Goal: Download file/media

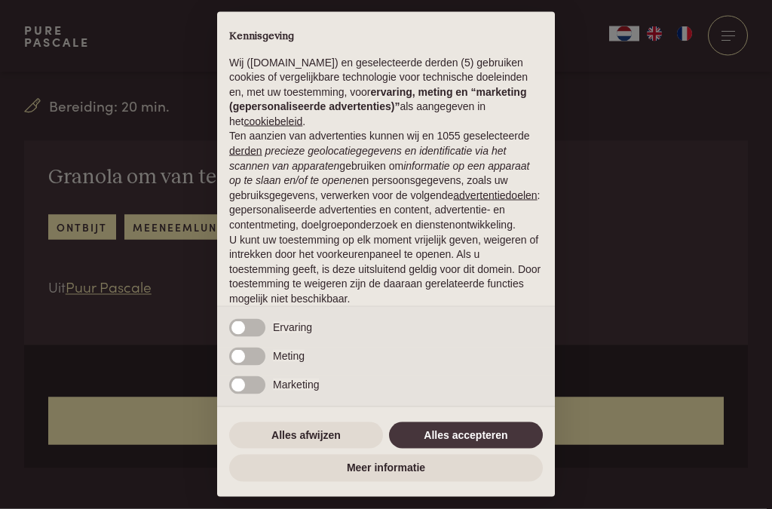
click at [322, 449] on button "Alles afwijzen" at bounding box center [306, 435] width 154 height 27
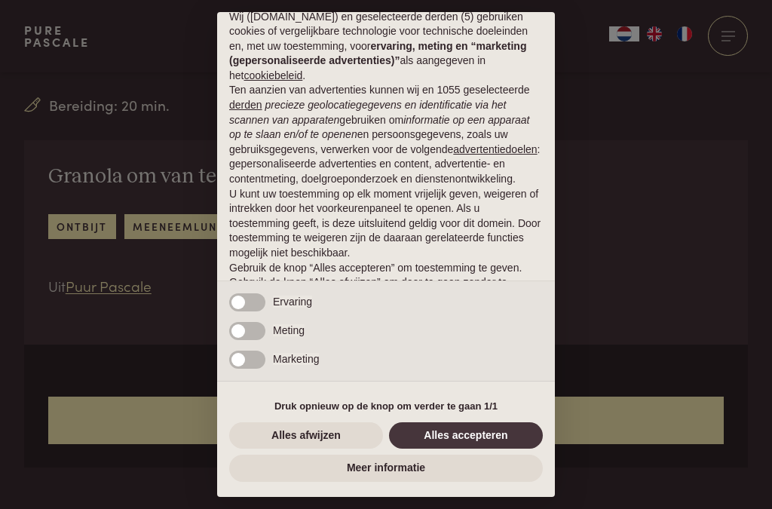
click at [325, 449] on button "Alles afwijzen" at bounding box center [306, 435] width 154 height 27
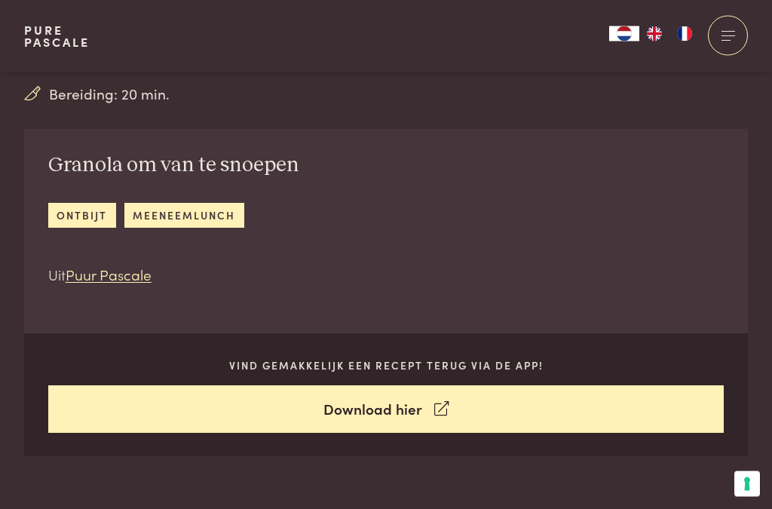
scroll to position [448, 0]
click at [417, 414] on link "Download hier" at bounding box center [386, 409] width 676 height 48
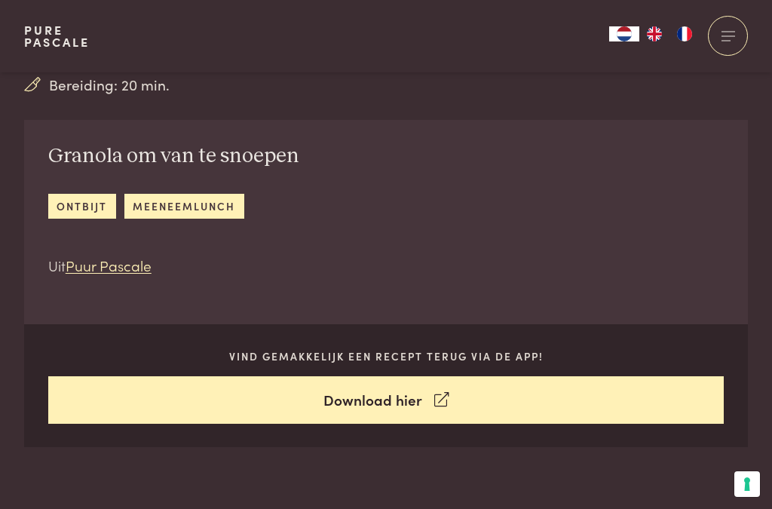
scroll to position [456, 0]
click at [87, 217] on link "ontbijt" at bounding box center [82, 207] width 68 height 25
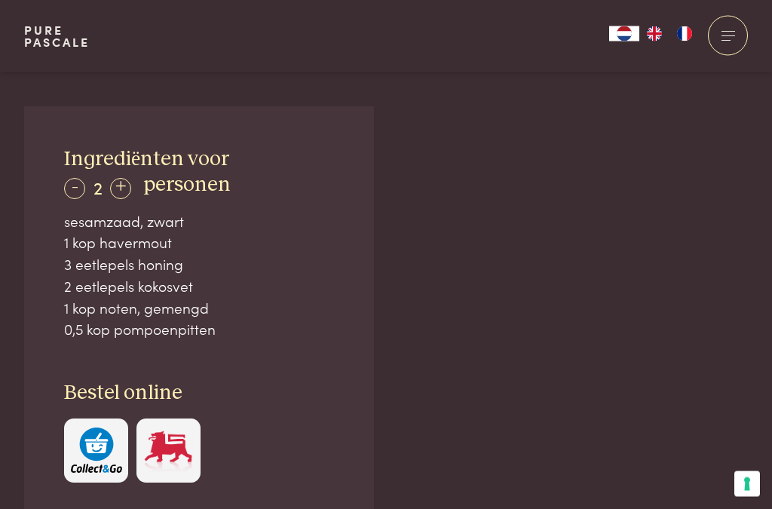
scroll to position [878, 0]
click at [120, 192] on div "+" at bounding box center [120, 188] width 21 height 21
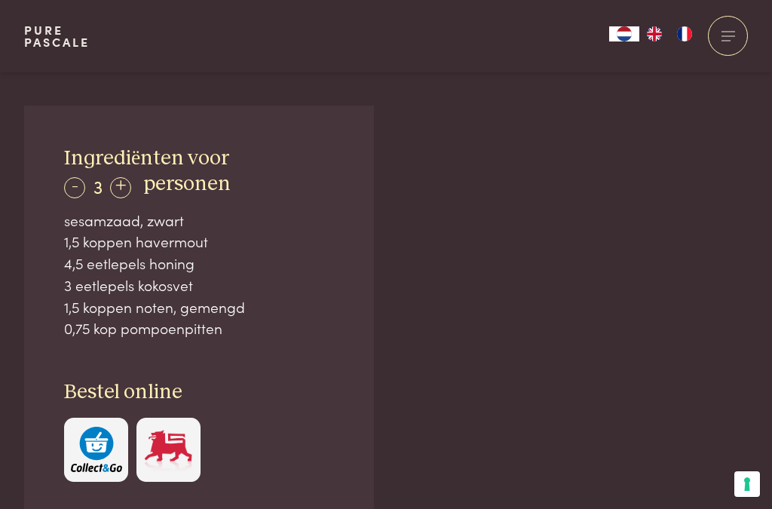
click at [117, 198] on div "+" at bounding box center [120, 187] width 21 height 21
click at [126, 195] on div "+" at bounding box center [121, 187] width 21 height 21
click at [121, 192] on div "+" at bounding box center [121, 187] width 21 height 21
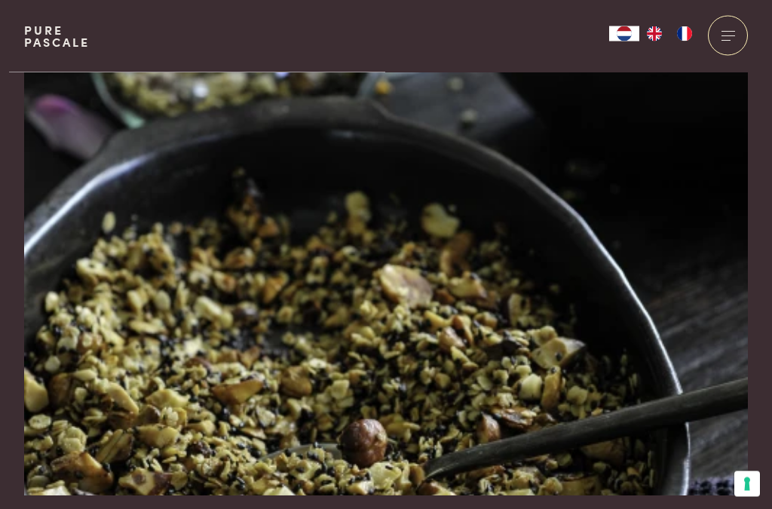
scroll to position [0, 0]
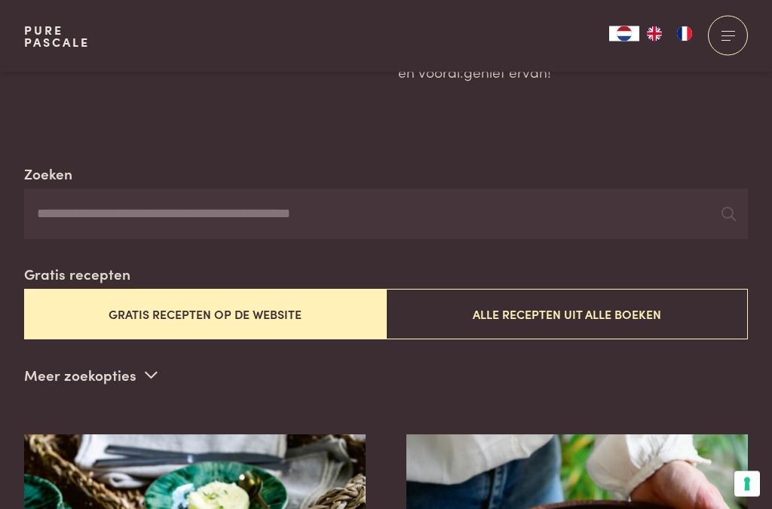
click at [289, 315] on button "Gratis recepten op de website" at bounding box center [205, 315] width 362 height 51
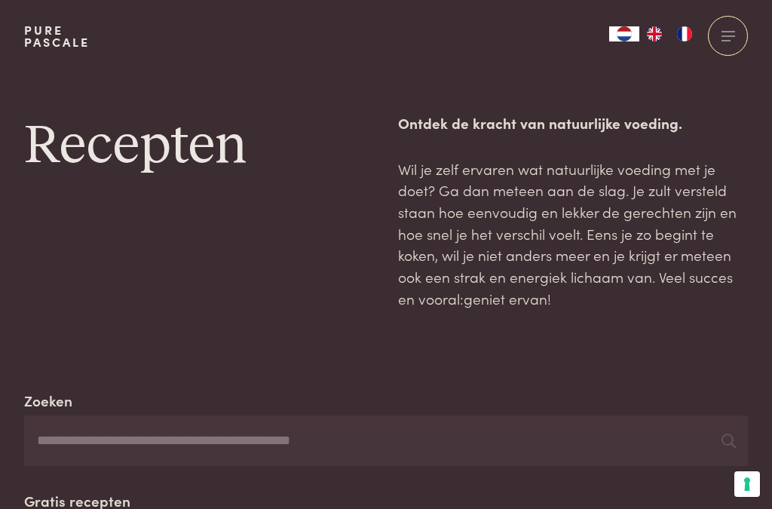
scroll to position [297, 0]
